Goal: Task Accomplishment & Management: Manage account settings

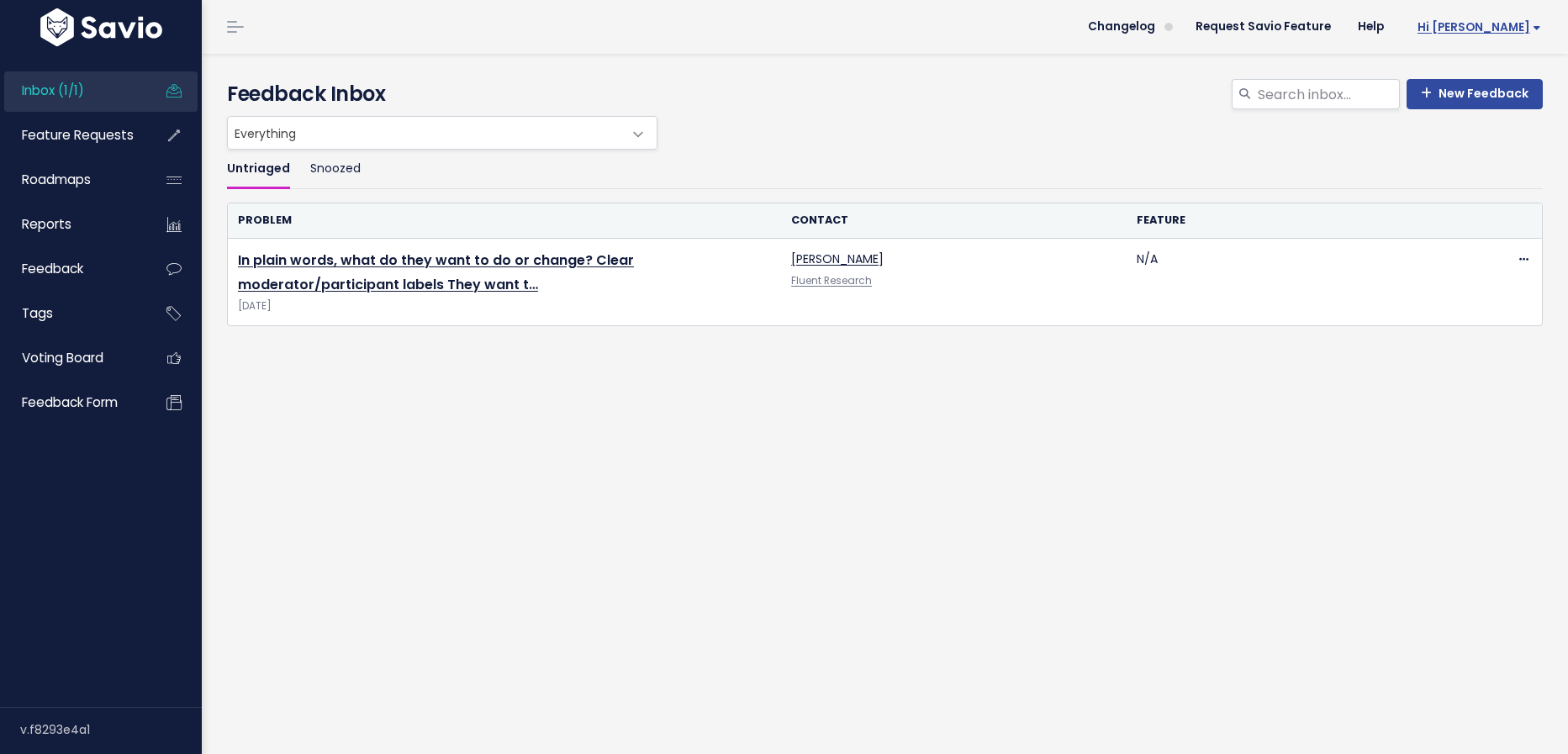
click at [1504, 31] on span "Hi [PERSON_NAME]" at bounding box center [1479, 27] width 124 height 13
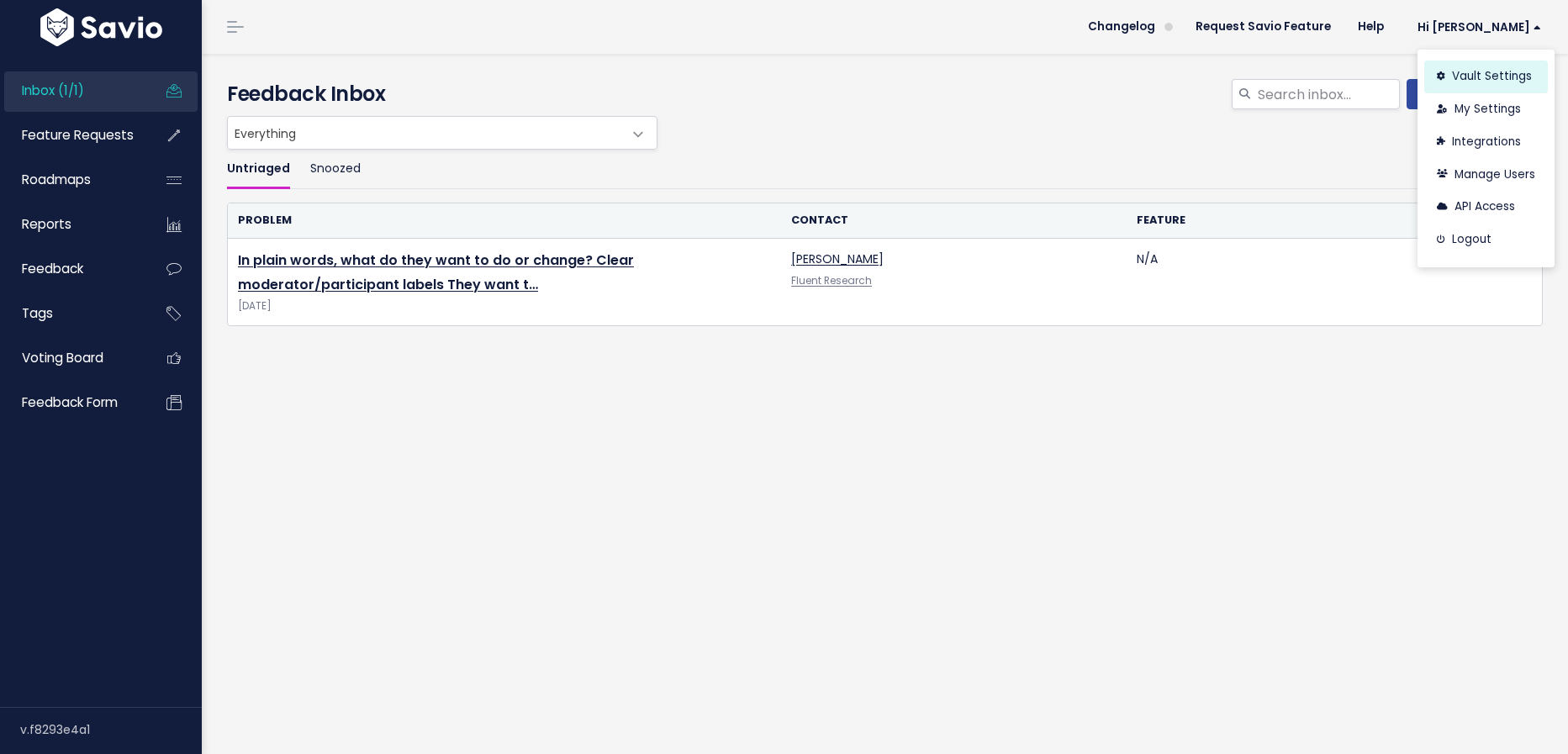
click at [1489, 72] on link "Vault Settings" at bounding box center [1485, 77] width 124 height 33
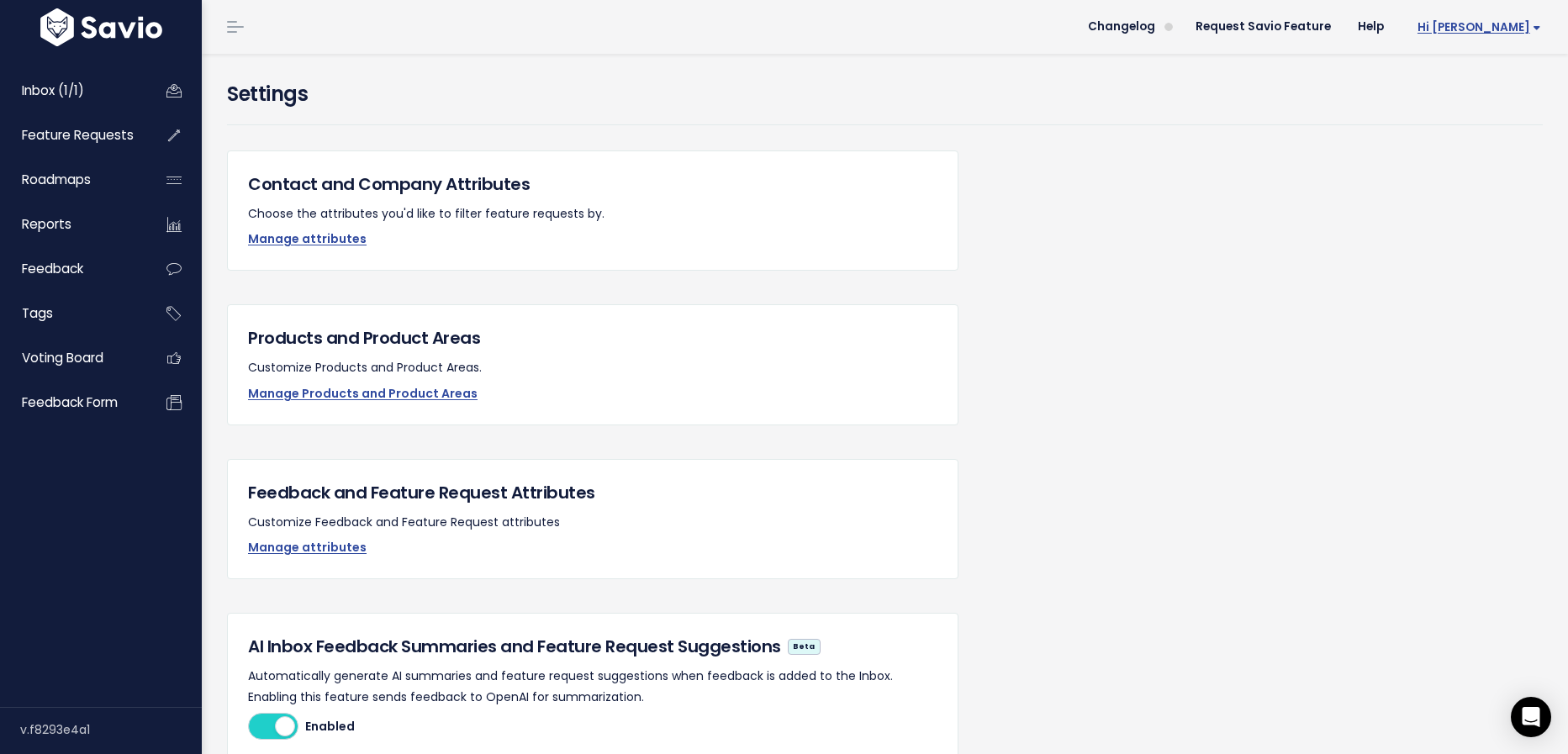
click at [1499, 34] on span "Hi [PERSON_NAME]" at bounding box center [1479, 27] width 124 height 13
click at [1492, 97] on link "My Settings" at bounding box center [1485, 110] width 124 height 33
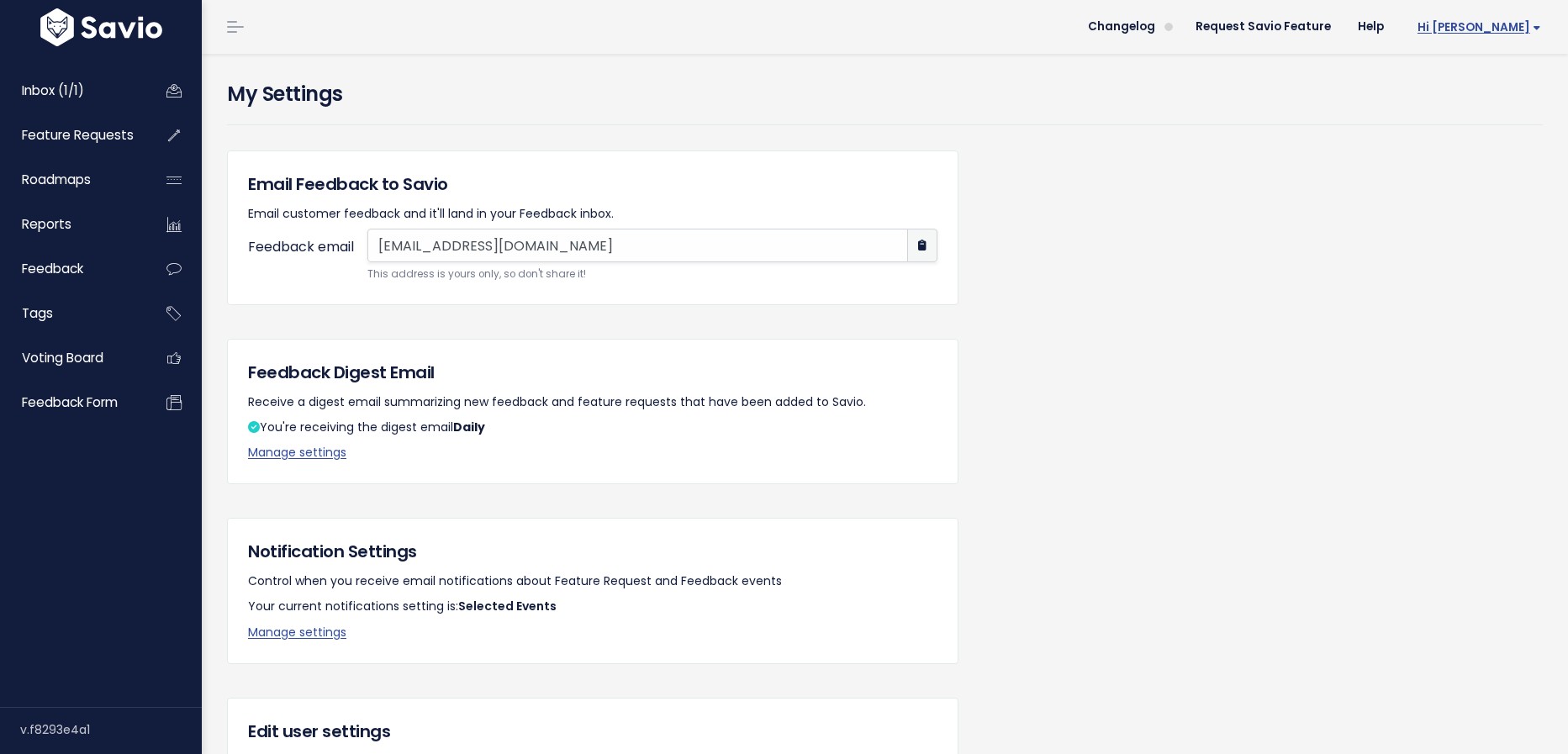
click at [1496, 36] on link "Hi [PERSON_NAME]" at bounding box center [1475, 27] width 157 height 26
click at [1490, 68] on link "Vault Settings" at bounding box center [1485, 77] width 124 height 33
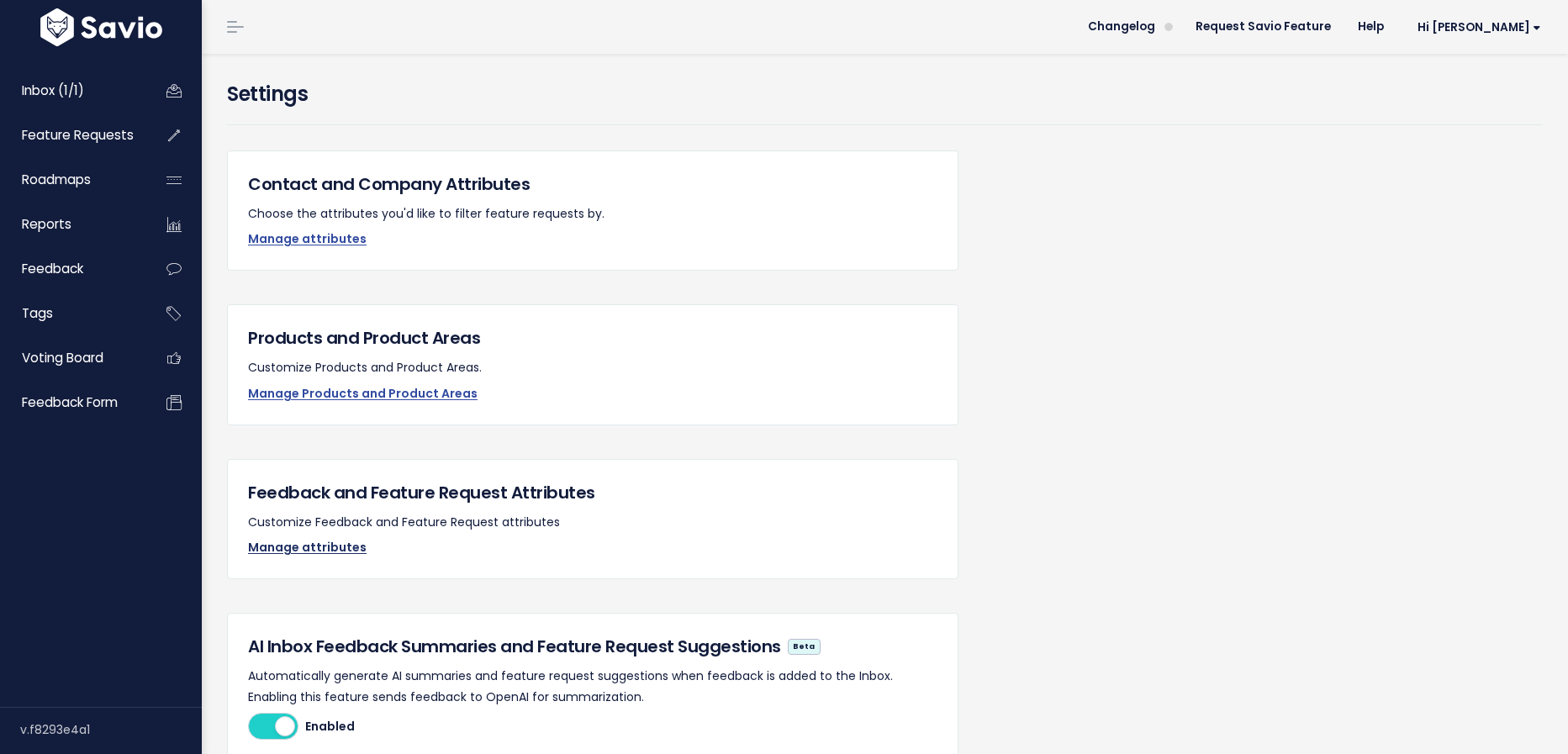
click at [328, 547] on link "Manage attributes" at bounding box center [307, 547] width 119 height 17
click at [105, 148] on link "Feature Requests" at bounding box center [72, 136] width 136 height 39
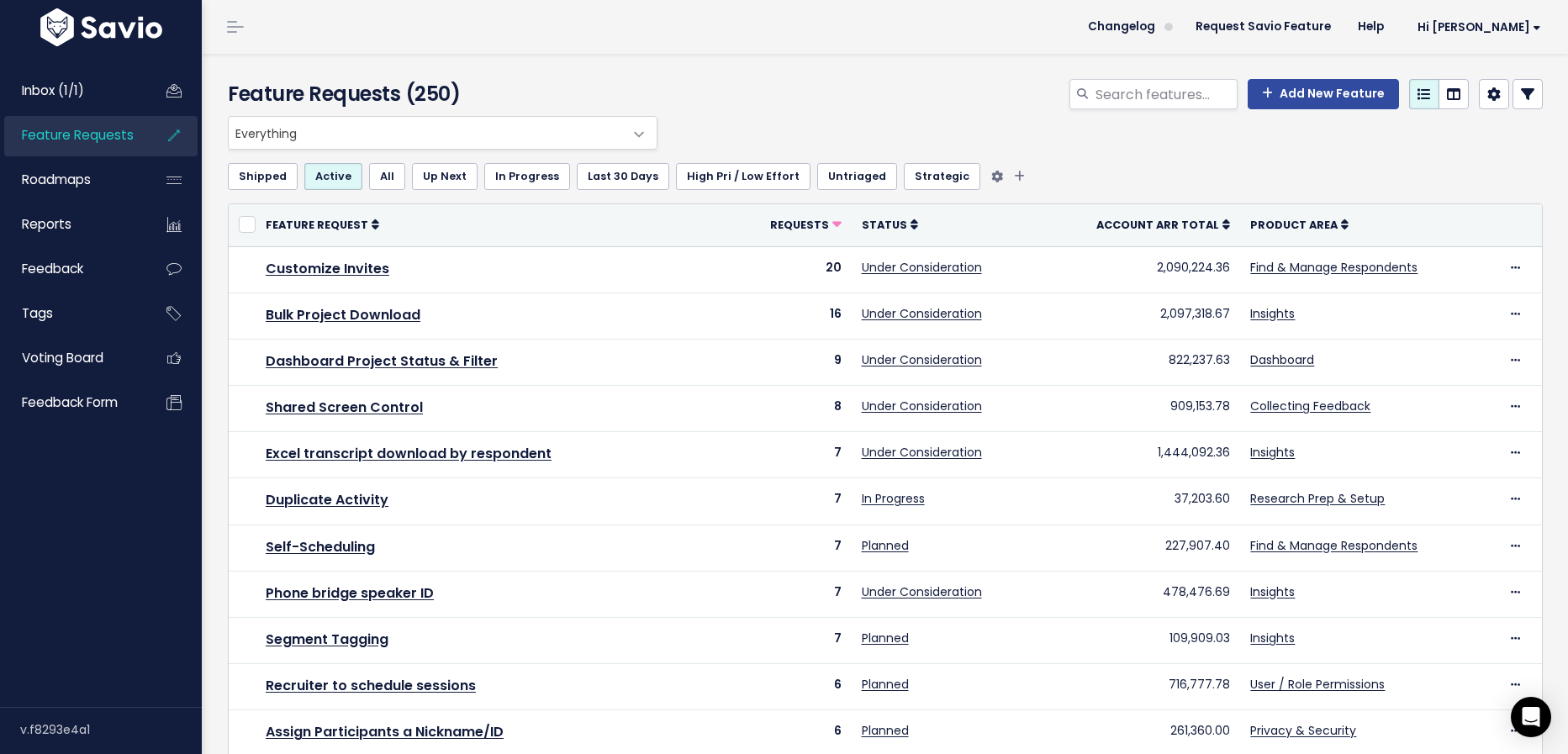
click at [846, 179] on link "Untriaged" at bounding box center [856, 176] width 80 height 27
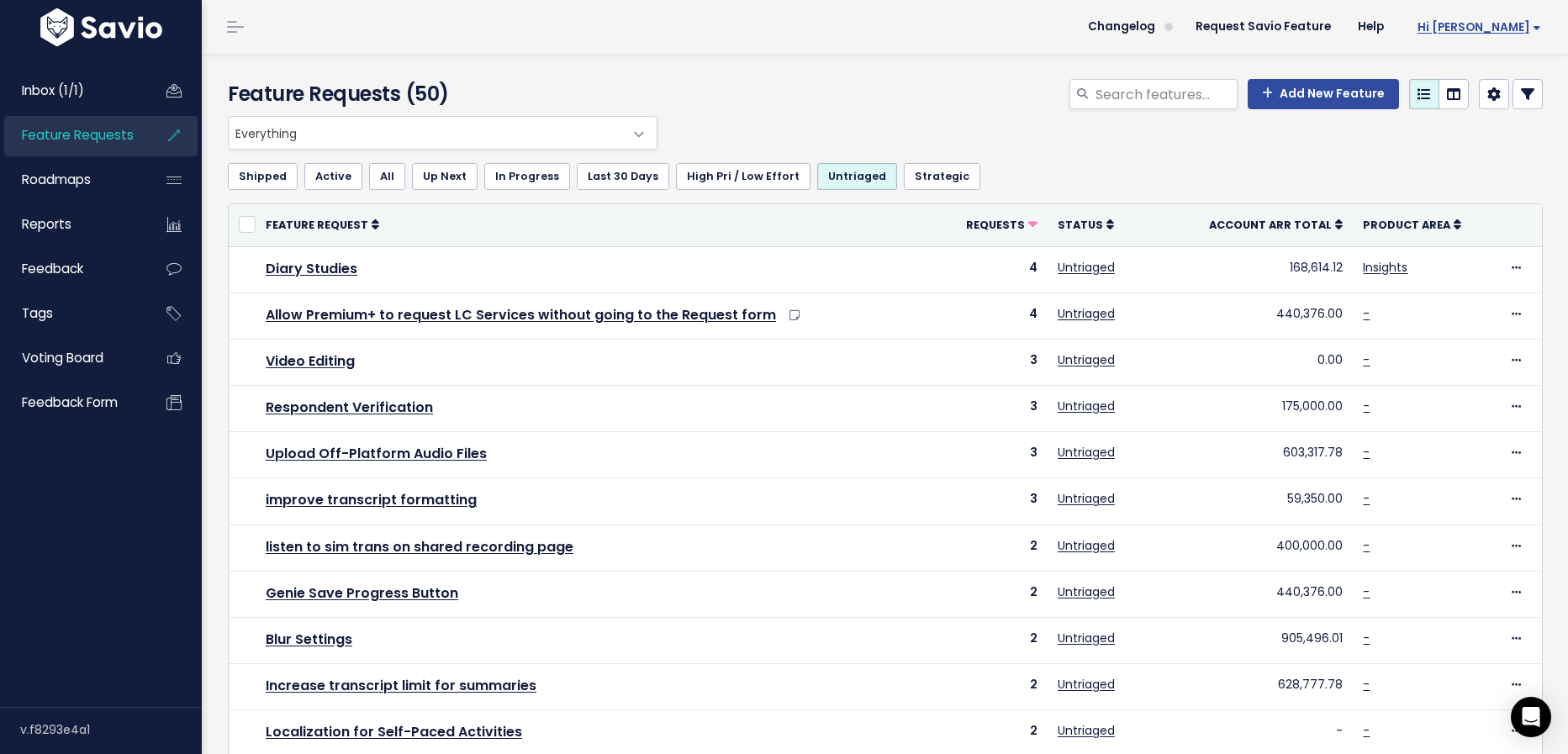
click at [1508, 36] on link "Hi [PERSON_NAME]" at bounding box center [1475, 27] width 157 height 26
click at [1490, 69] on link "Vault Settings" at bounding box center [1485, 77] width 124 height 33
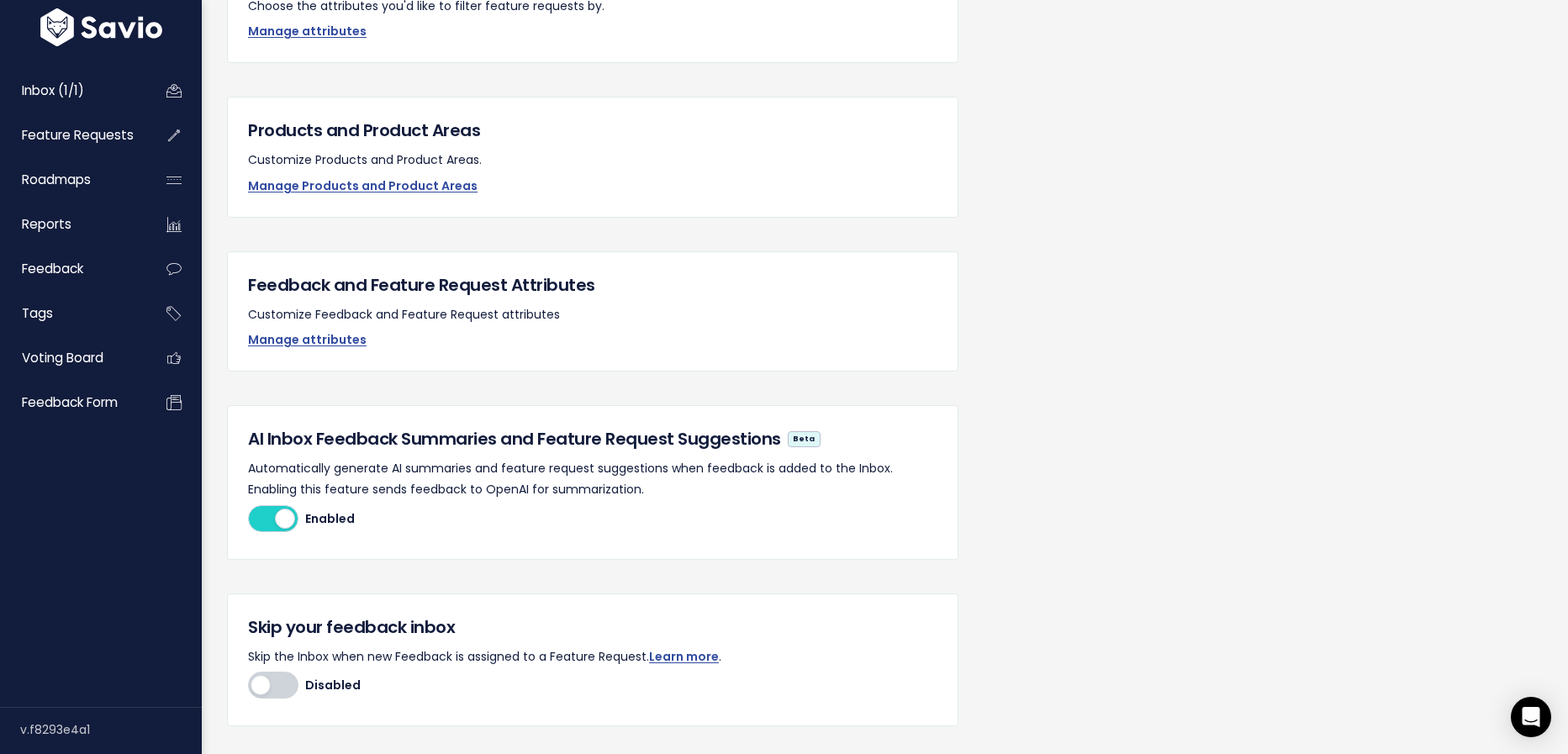
scroll to position [172, 0]
